Goal: Use online tool/utility: Utilize a website feature to perform a specific function

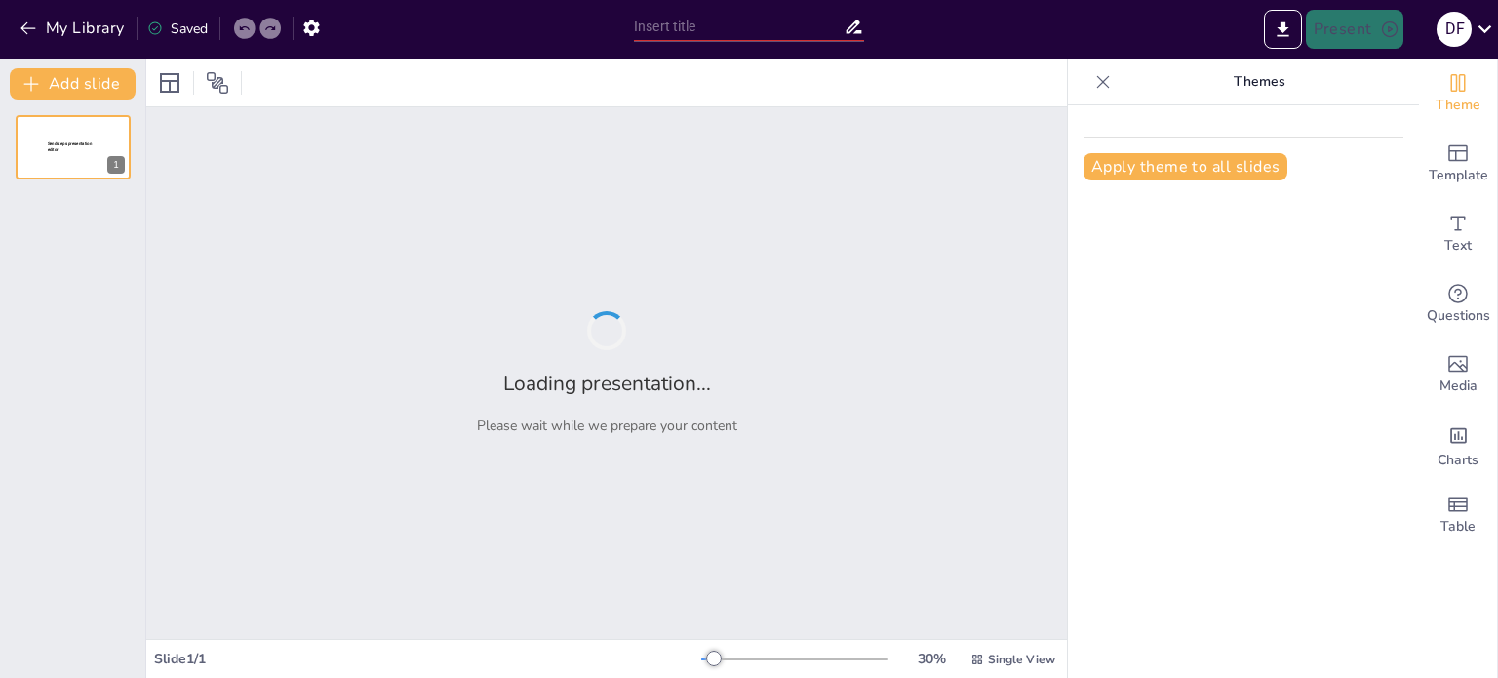
type input "Building Trust and Quality: Why Brook Ottawa Stands Out"
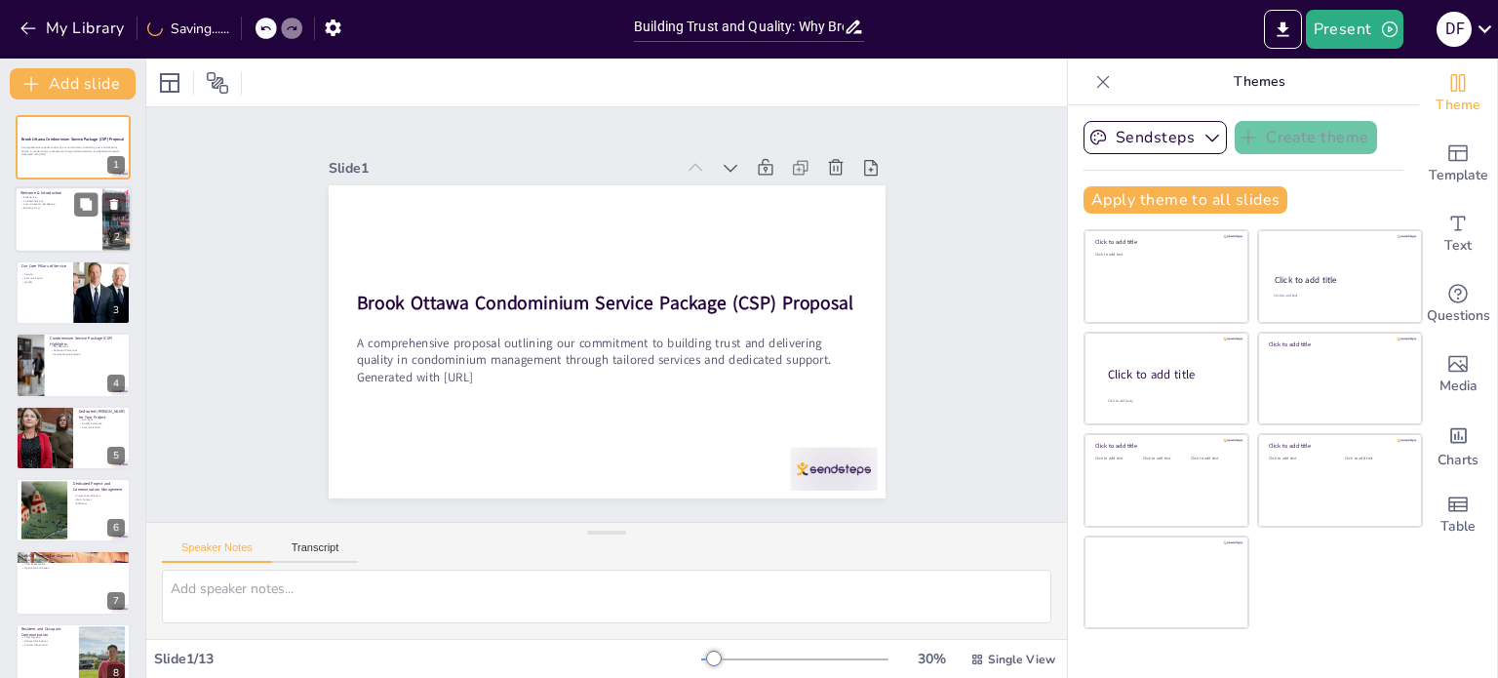
click at [71, 217] on div at bounding box center [73, 220] width 117 height 66
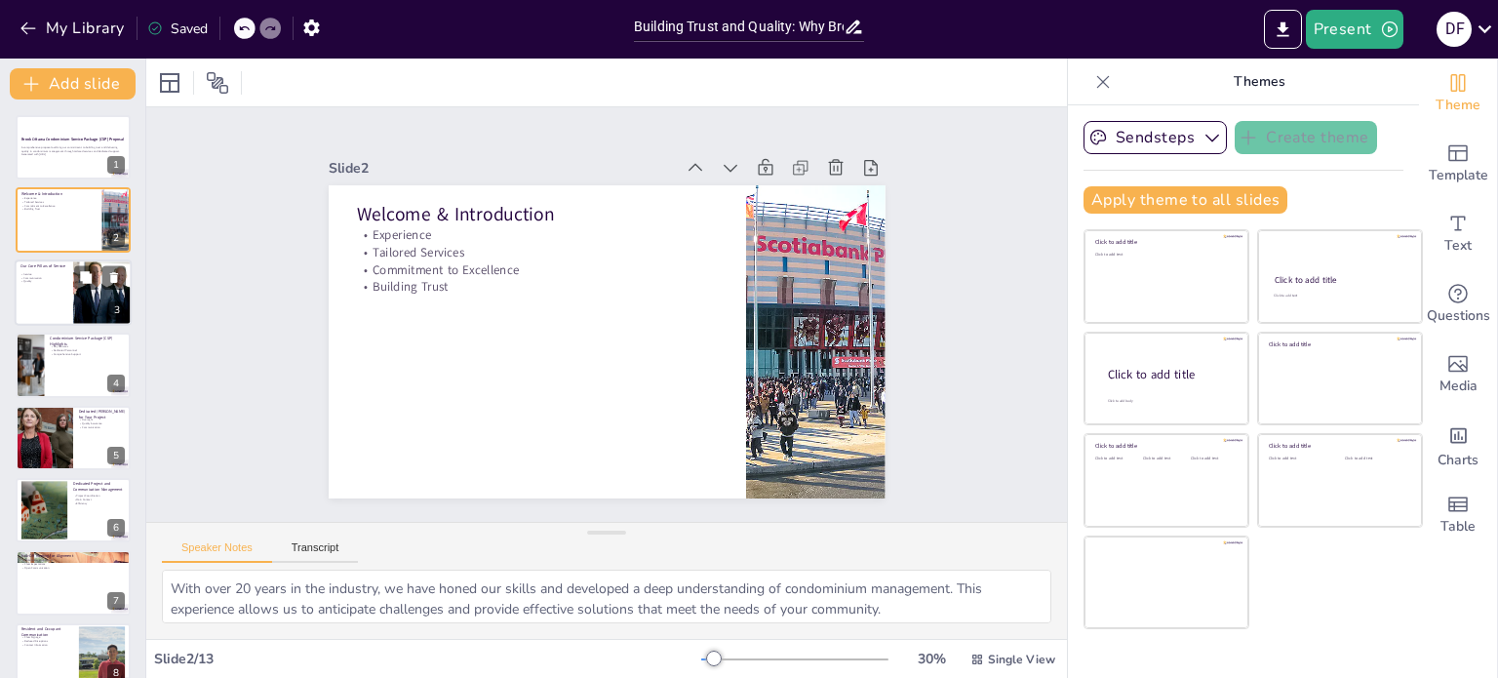
click at [62, 294] on div at bounding box center [73, 292] width 117 height 66
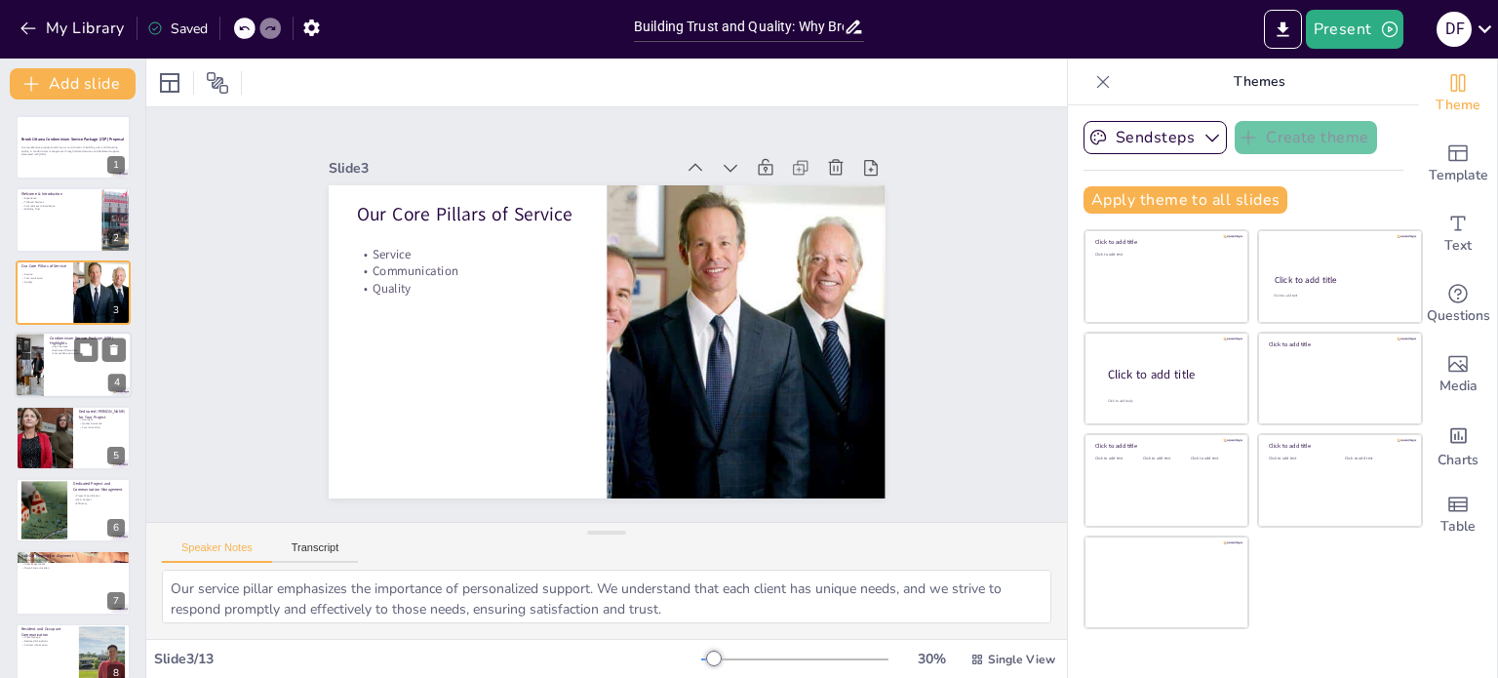
click at [55, 383] on div at bounding box center [73, 365] width 117 height 66
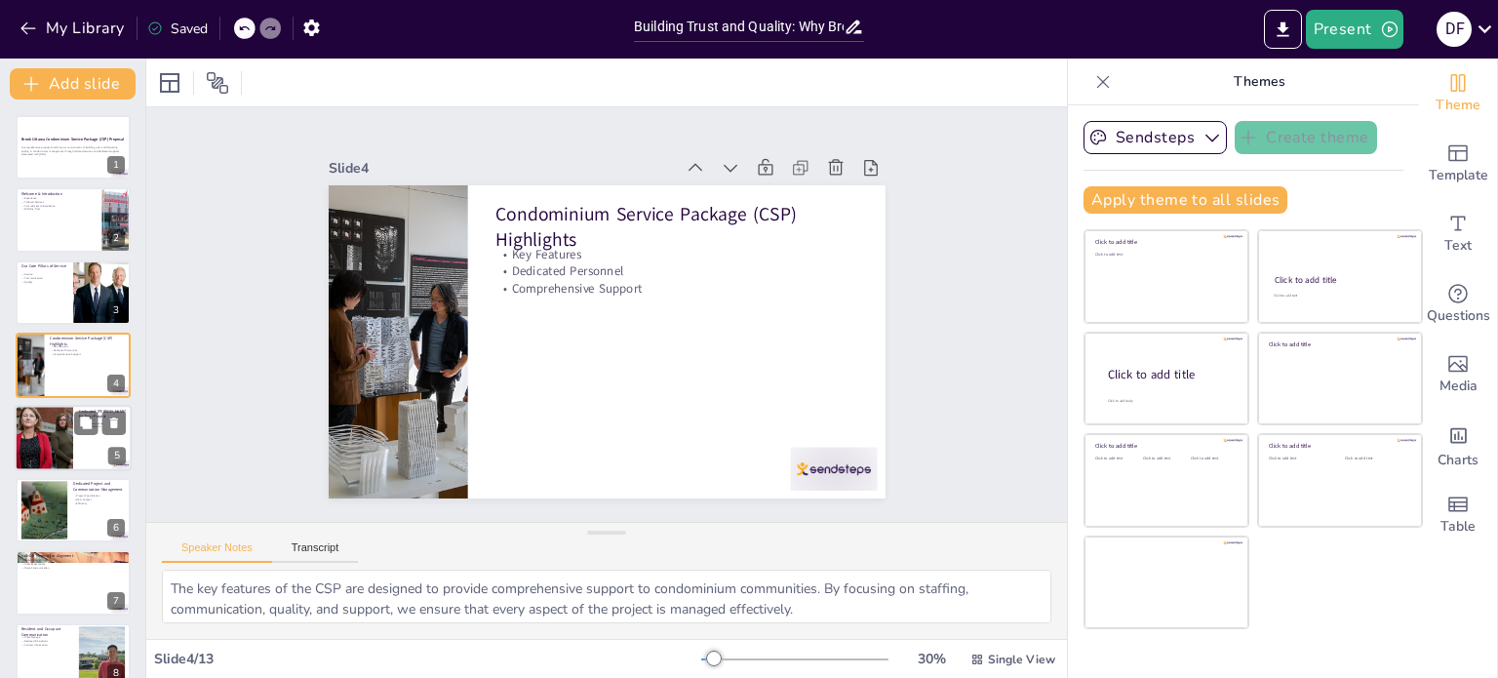
click at [92, 448] on div at bounding box center [73, 438] width 117 height 66
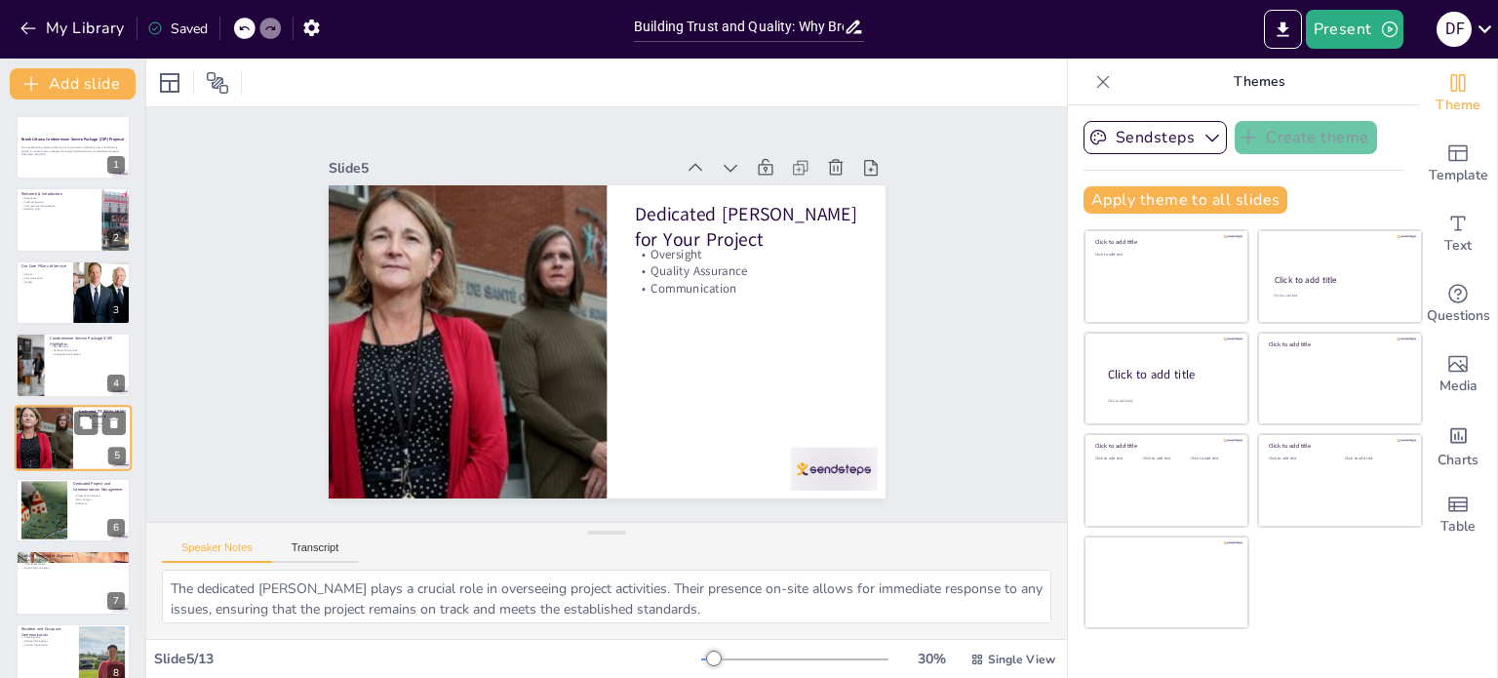
scroll to position [49, 0]
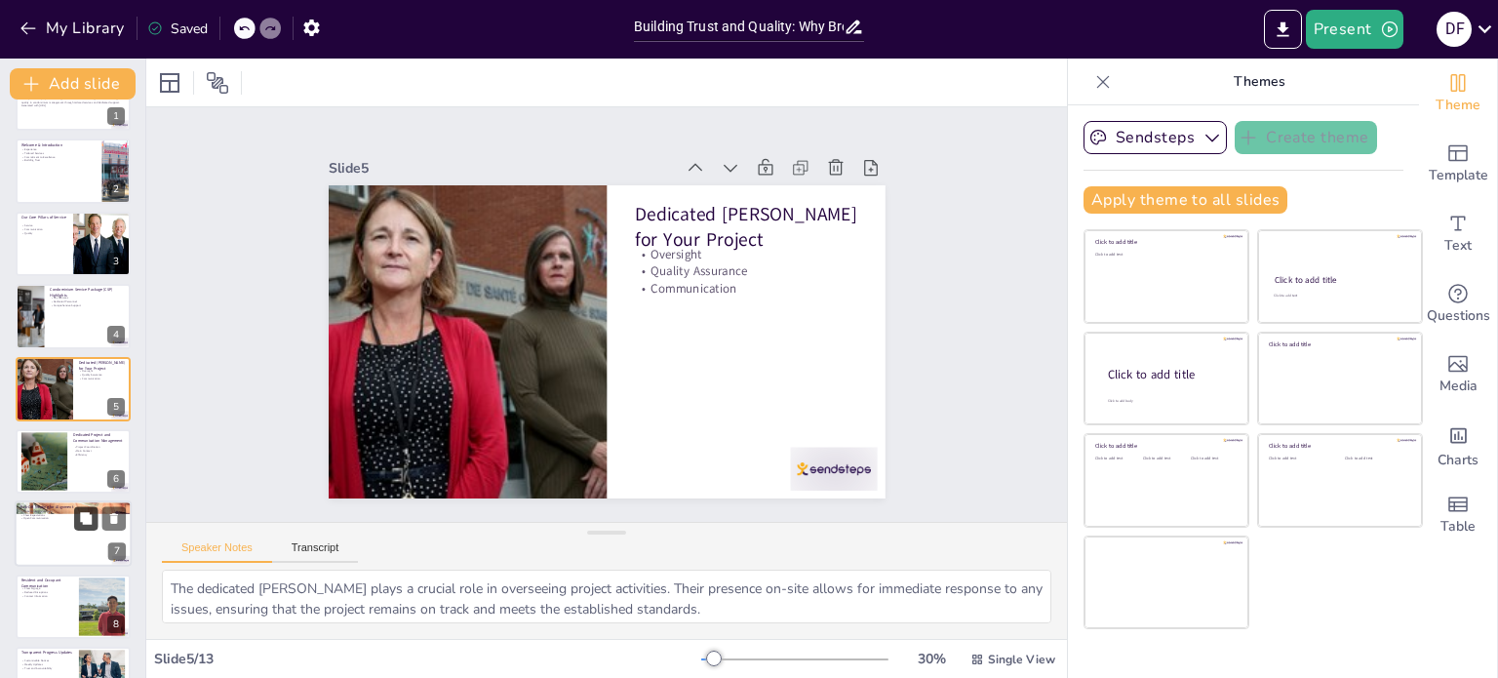
click at [92, 522] on icon at bounding box center [86, 518] width 12 height 12
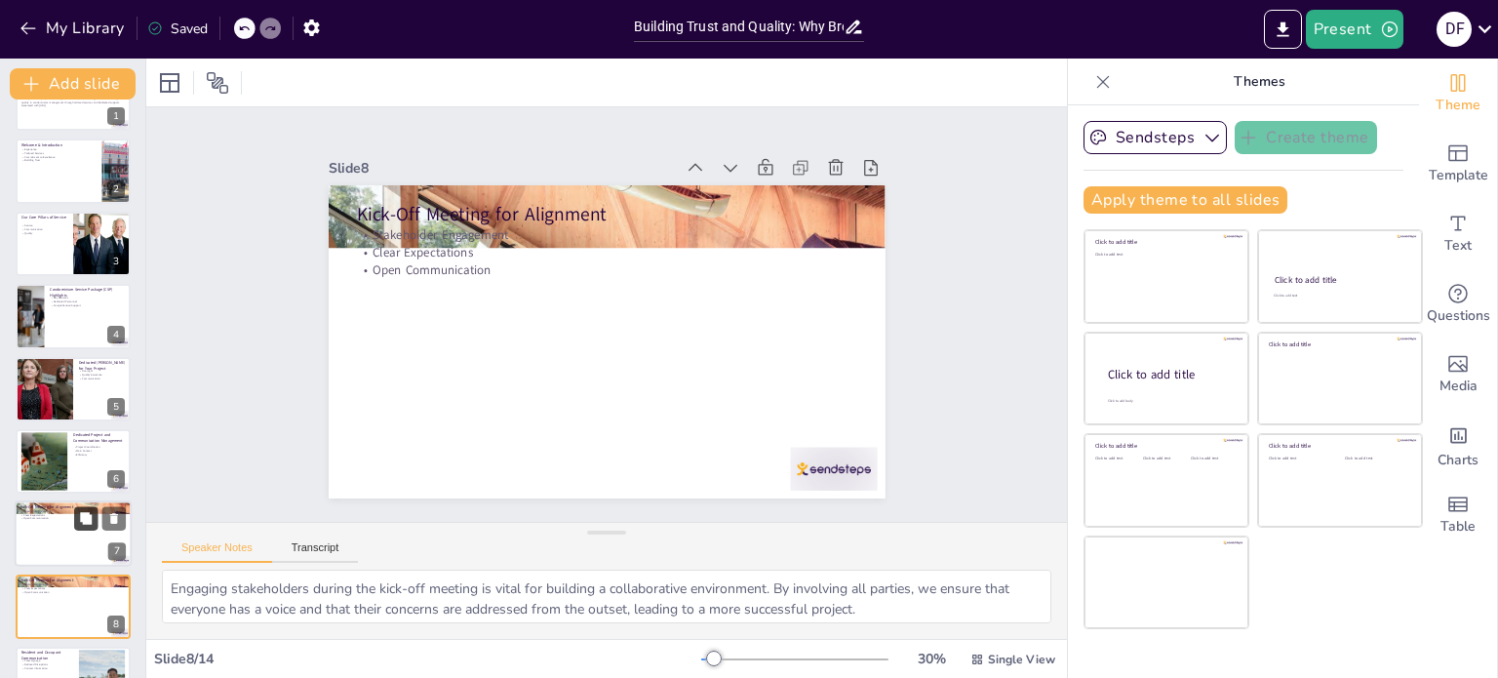
scroll to position [266, 0]
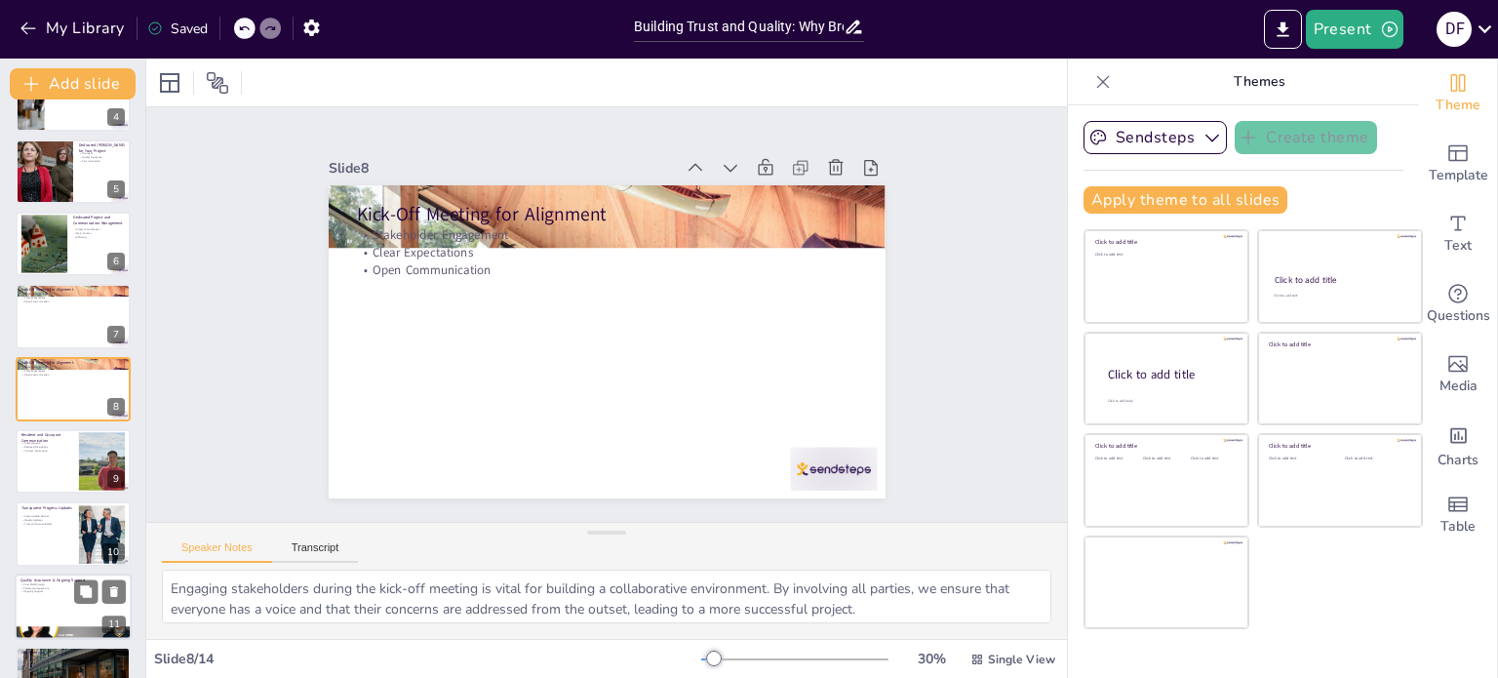
click at [62, 604] on div at bounding box center [73, 606] width 117 height 66
type textarea "The final walkthrough is an essential step in quality assurance. By reviewing t…"
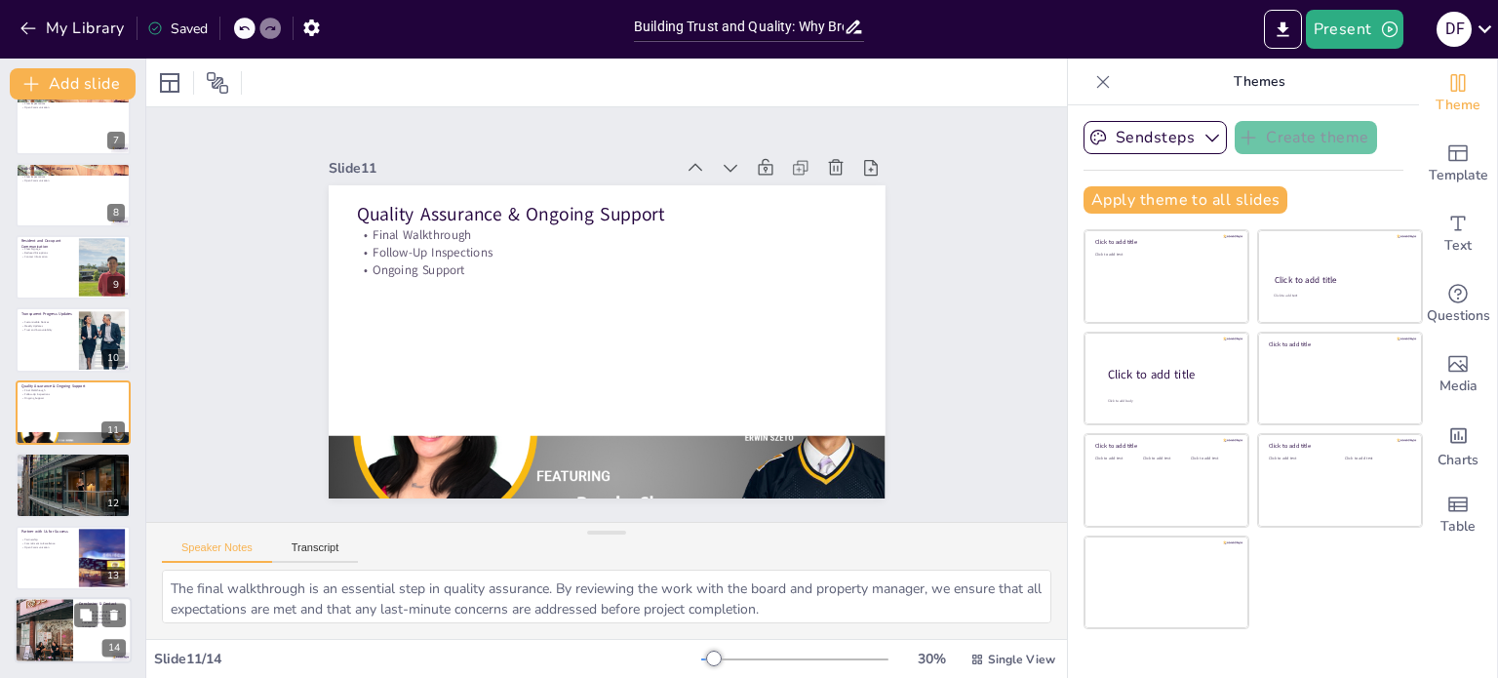
click at [61, 642] on div at bounding box center [44, 630] width 59 height 88
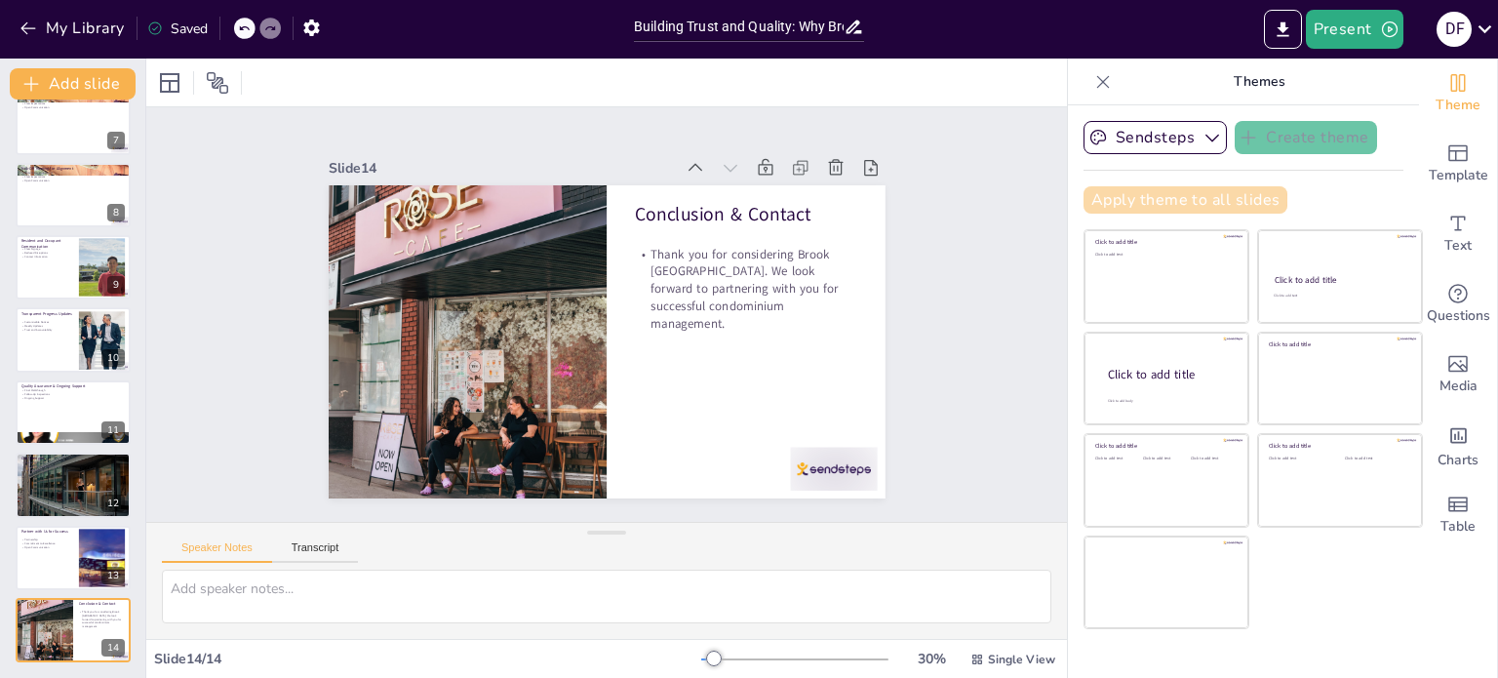
click at [1154, 199] on button "Apply theme to all slides" at bounding box center [1185, 199] width 204 height 27
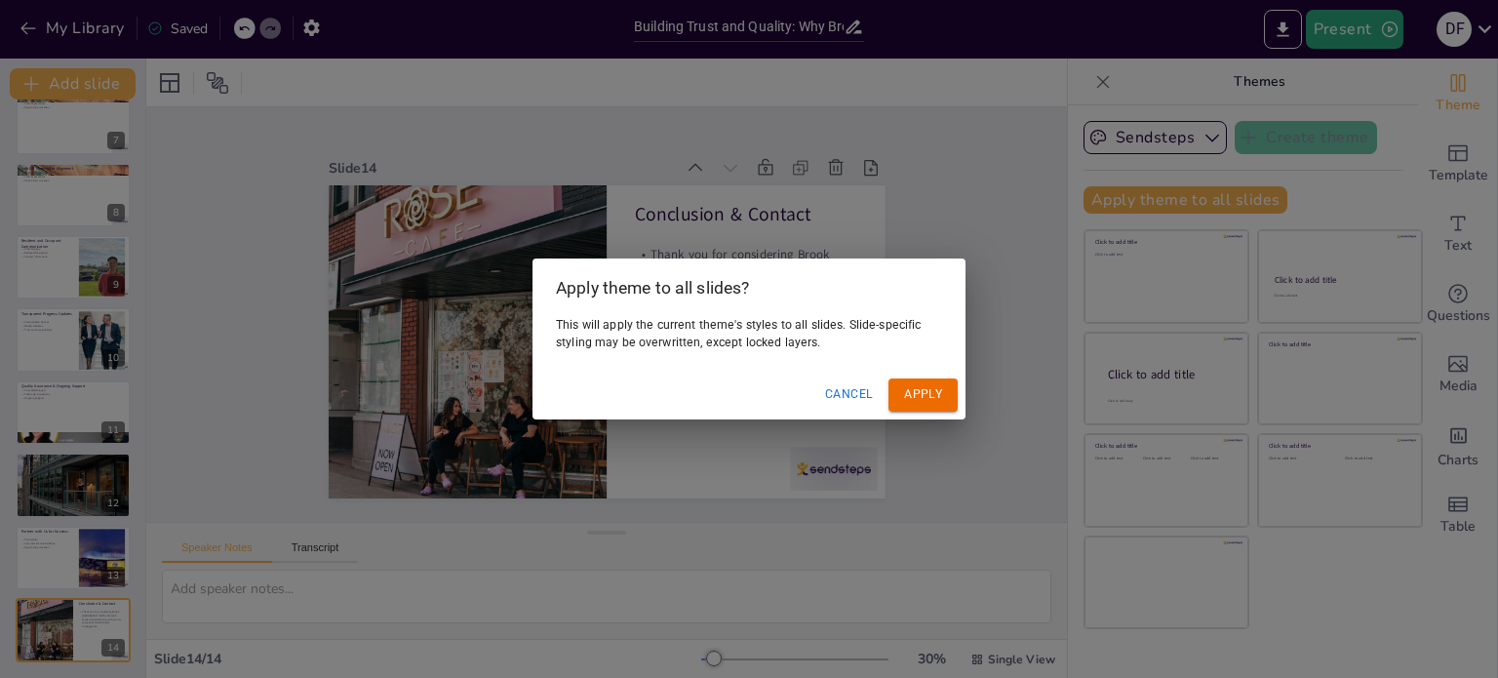
click at [922, 389] on button "Apply" at bounding box center [922, 394] width 69 height 32
